Goal: Transaction & Acquisition: Purchase product/service

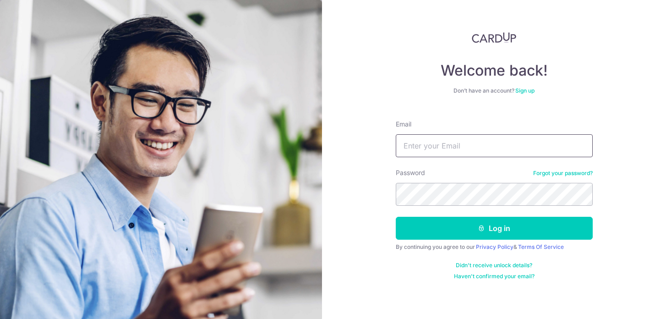
click at [485, 149] on input "Email" at bounding box center [494, 145] width 197 height 23
click at [434, 148] on input "Email" at bounding box center [494, 145] width 197 height 23
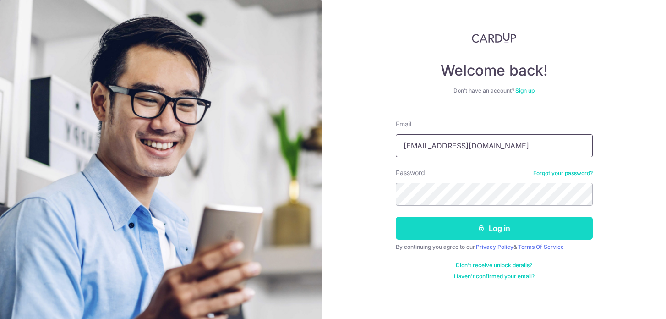
type input "aliloveday@gmail.com"
click at [476, 230] on button "Log in" at bounding box center [494, 228] width 197 height 23
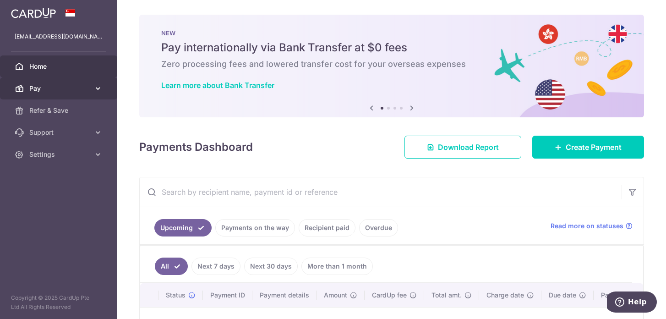
click at [96, 89] on icon at bounding box center [97, 88] width 9 height 9
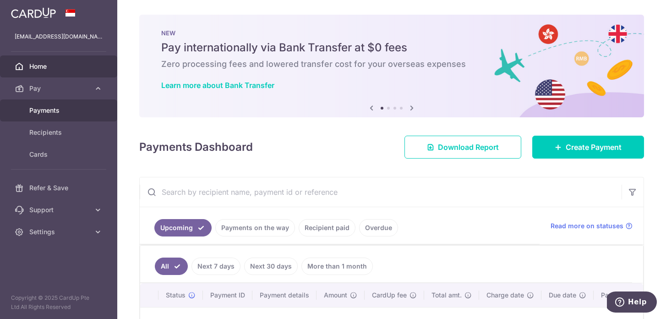
click at [31, 109] on span "Payments" at bounding box center [59, 110] width 60 height 9
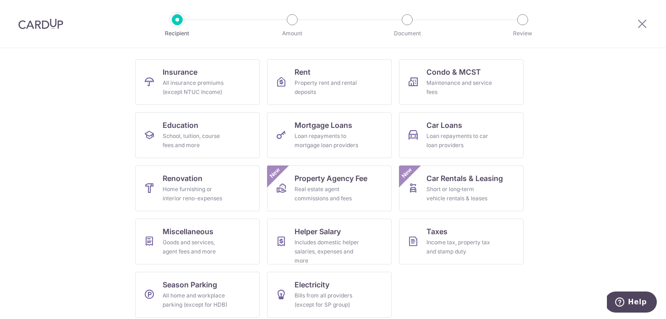
scroll to position [91, 0]
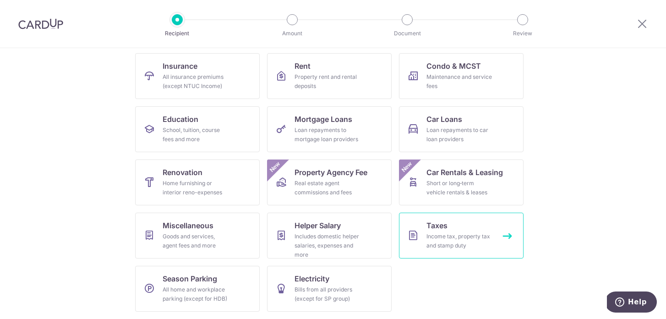
click at [464, 229] on link "Taxes Income tax, property tax and stamp duty" at bounding box center [461, 235] width 125 height 46
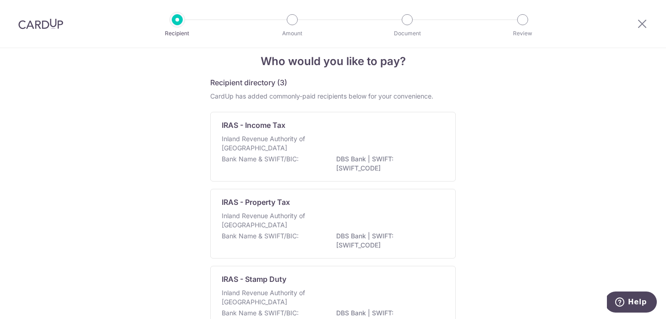
scroll to position [8, 0]
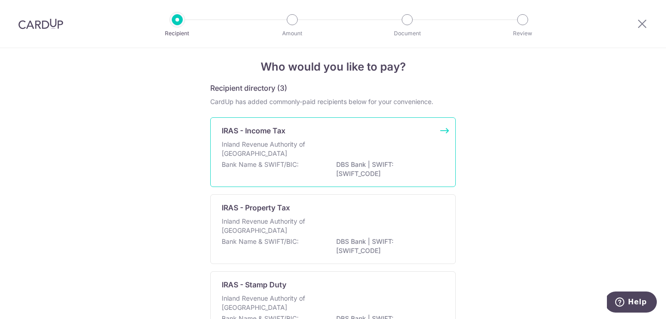
click at [383, 148] on div "Inland Revenue Authority of [GEOGRAPHIC_DATA]" at bounding box center [333, 150] width 222 height 20
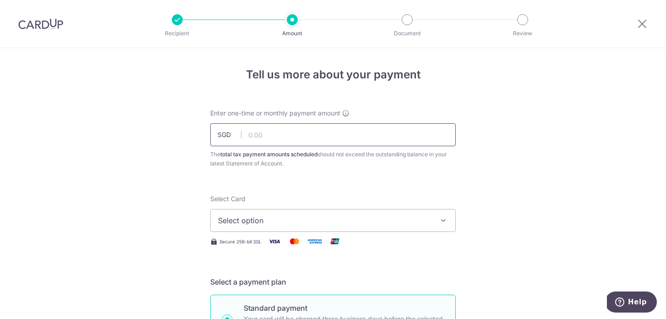
click at [319, 143] on input "text" at bounding box center [332, 134] width 245 height 23
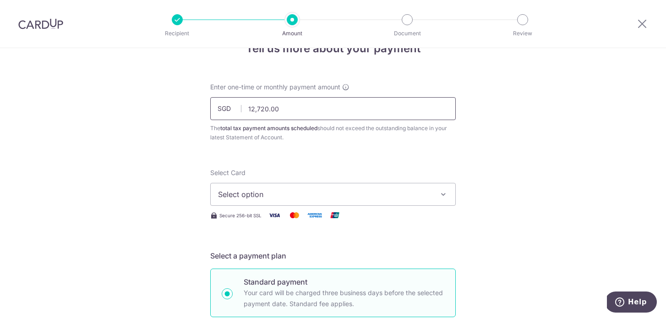
scroll to position [29, 0]
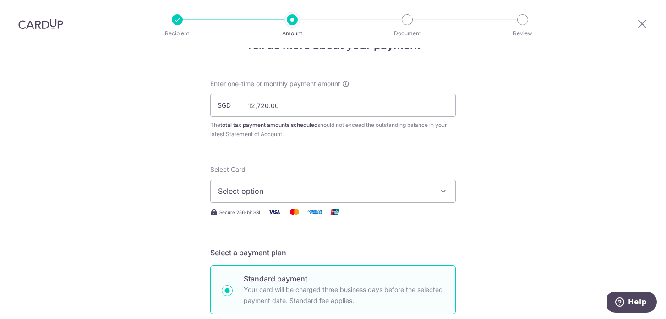
type input "12,720.00"
click at [443, 188] on icon "button" at bounding box center [443, 190] width 9 height 9
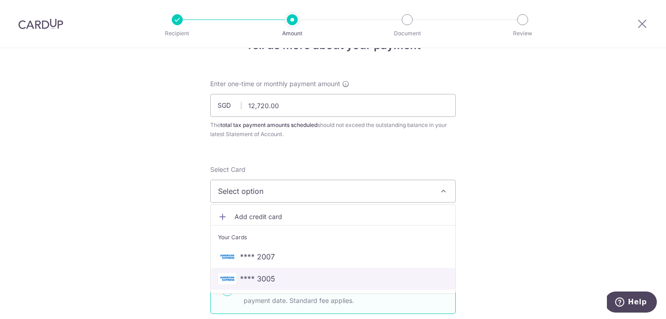
click at [276, 273] on span "**** 3005" at bounding box center [333, 278] width 230 height 11
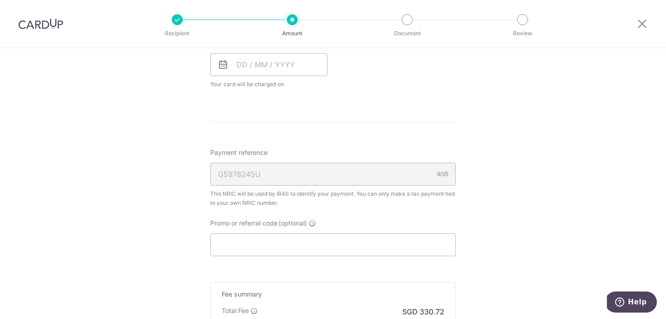
scroll to position [580, 0]
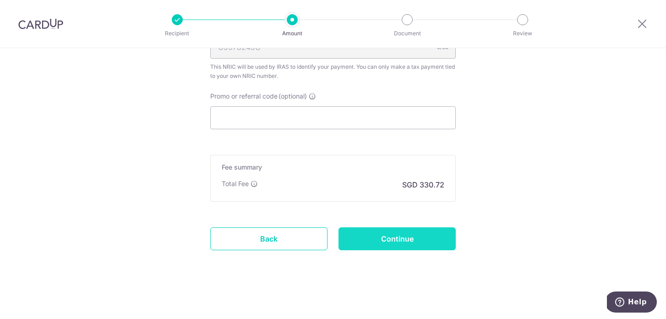
click at [420, 242] on input "Continue" at bounding box center [396, 238] width 117 height 23
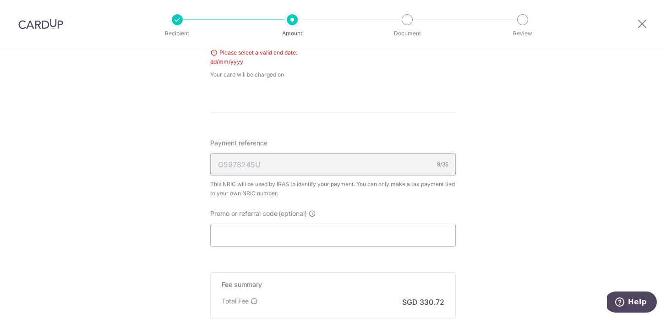
scroll to position [368, 0]
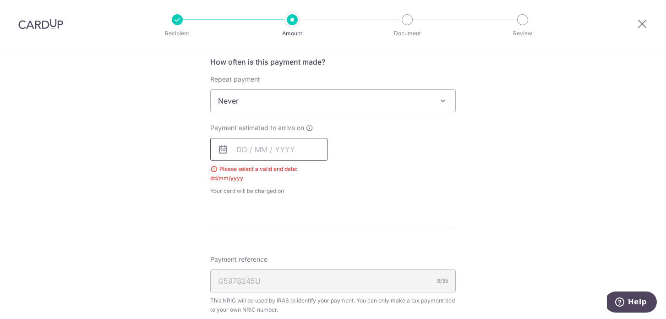
click at [280, 150] on input "text" at bounding box center [268, 149] width 117 height 23
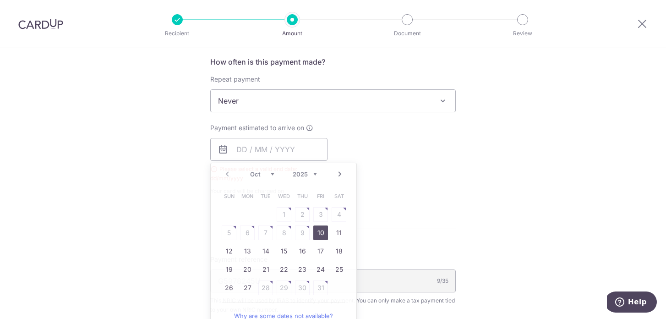
click at [386, 149] on div "Payment estimated to arrive on Prev Next Oct Nov [DATE] 2026 Sun Mon Tue Wed Th…" at bounding box center [333, 159] width 256 height 72
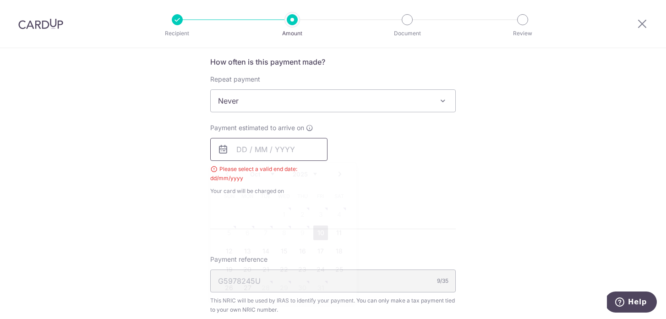
click at [282, 152] on input "text" at bounding box center [268, 149] width 117 height 23
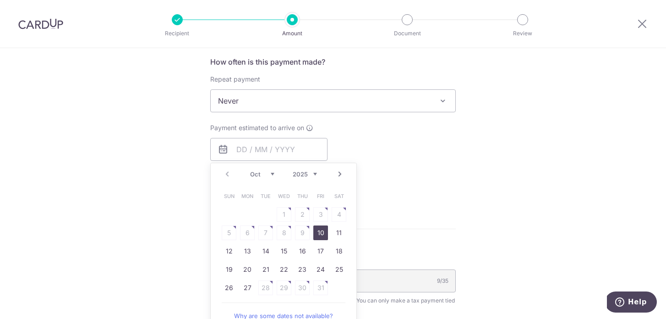
click at [320, 228] on link "10" at bounding box center [320, 232] width 15 height 15
type input "[DATE]"
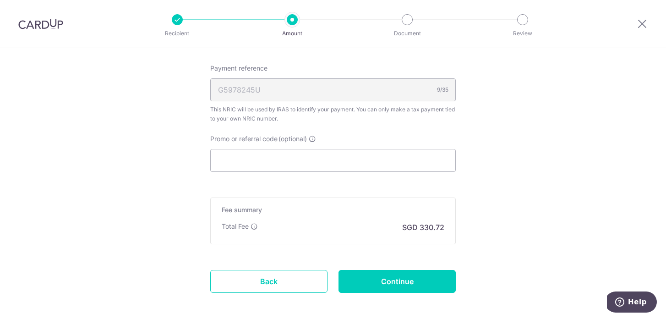
scroll to position [577, 0]
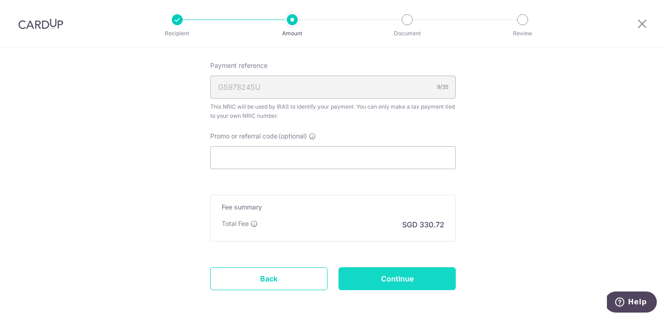
click at [411, 281] on input "Continue" at bounding box center [396, 278] width 117 height 23
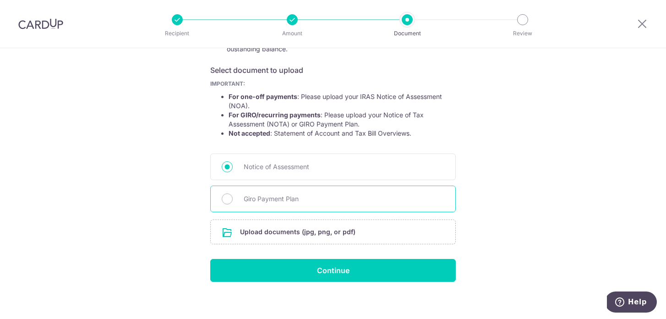
scroll to position [149, 0]
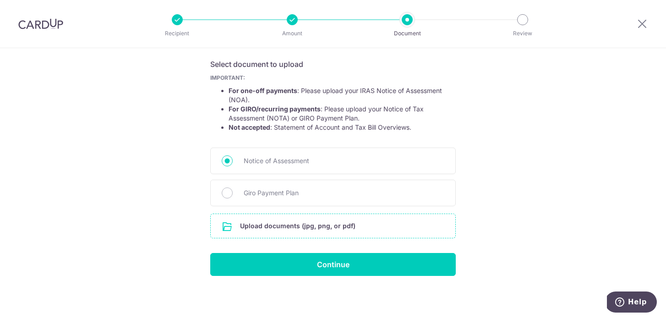
click at [317, 226] on input "file" at bounding box center [333, 226] width 244 height 24
click at [301, 231] on input "file" at bounding box center [333, 226] width 244 height 24
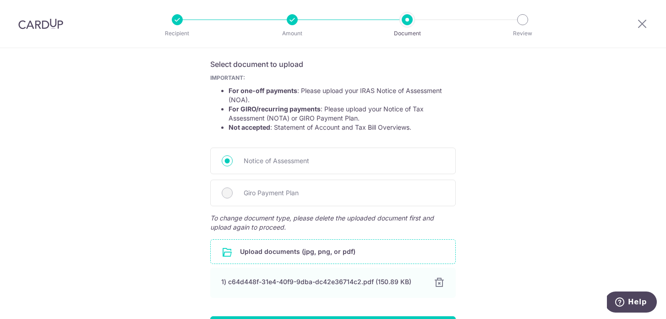
scroll to position [212, 0]
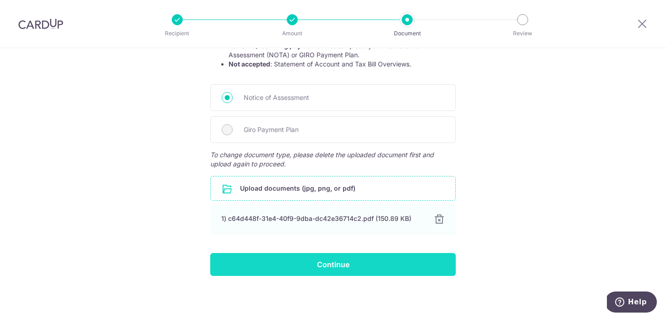
click at [347, 266] on input "Continue" at bounding box center [332, 264] width 245 height 23
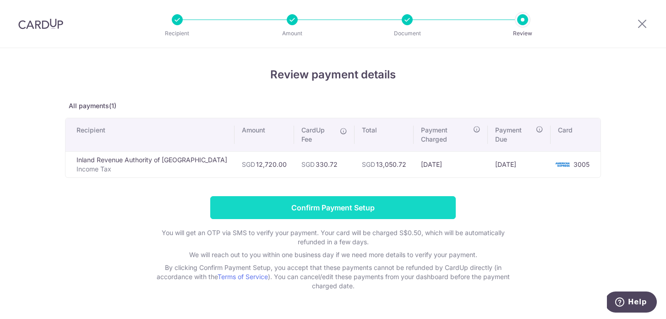
click at [309, 199] on input "Confirm Payment Setup" at bounding box center [332, 207] width 245 height 23
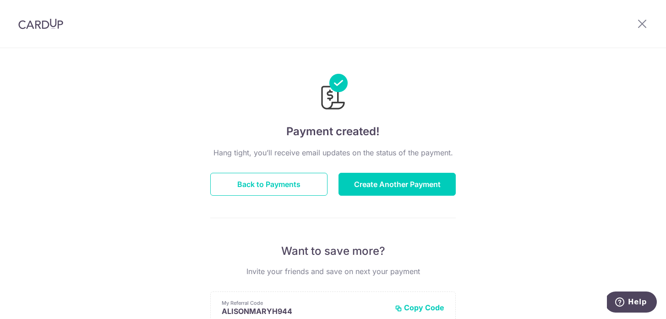
scroll to position [218, 0]
